Goal: Transaction & Acquisition: Purchase product/service

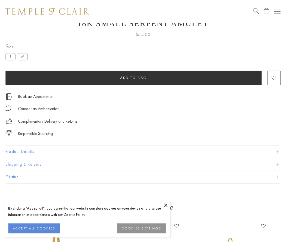
scroll to position [22, 0]
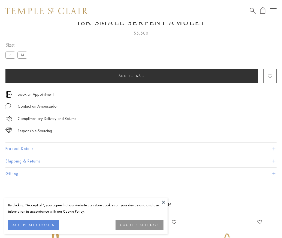
click at [132, 76] on span "Add to bag" at bounding box center [131, 76] width 27 height 5
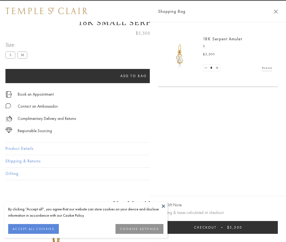
click at [228, 227] on button "Checkout $5,500" at bounding box center [218, 227] width 120 height 13
